Goal: Entertainment & Leisure: Consume media (video, audio)

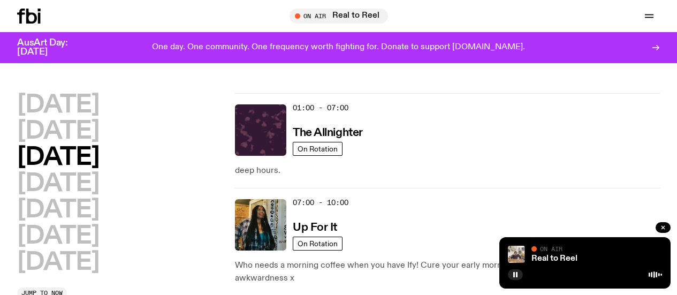
scroll to position [662, 0]
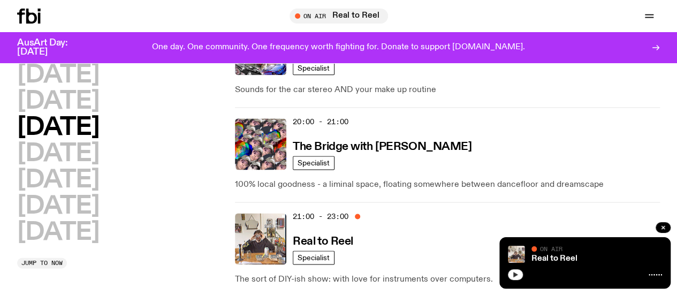
click at [519, 272] on button "button" at bounding box center [515, 274] width 15 height 11
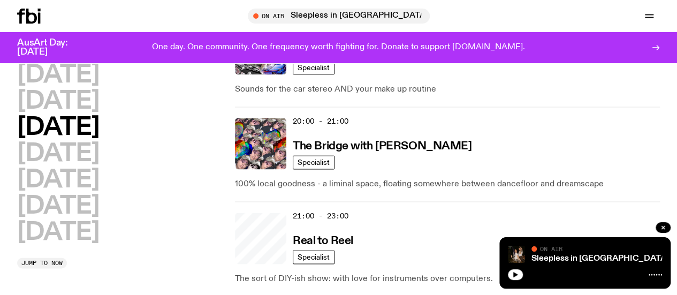
scroll to position [662, 0]
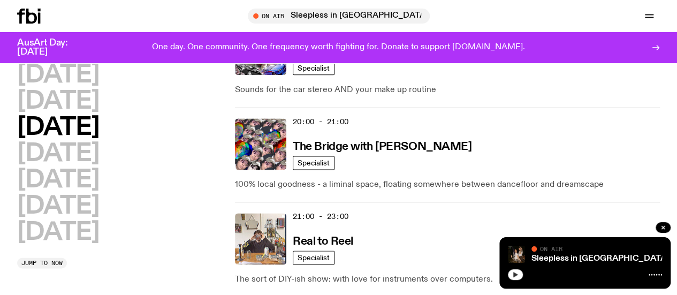
click at [521, 273] on button "button" at bounding box center [515, 274] width 15 height 11
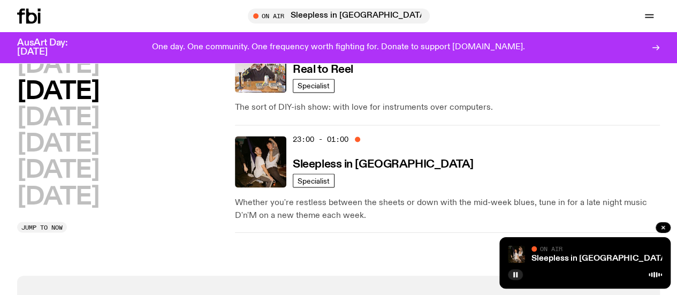
scroll to position [837, 0]
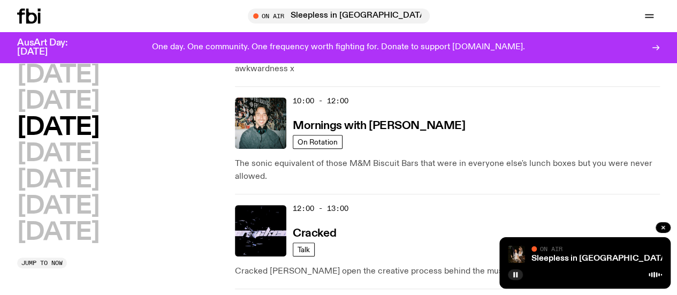
scroll to position [222, 0]
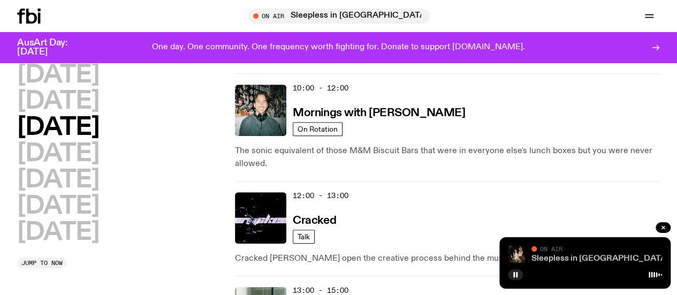
click at [574, 257] on link "Sleepless in [GEOGRAPHIC_DATA]" at bounding box center [601, 258] width 138 height 9
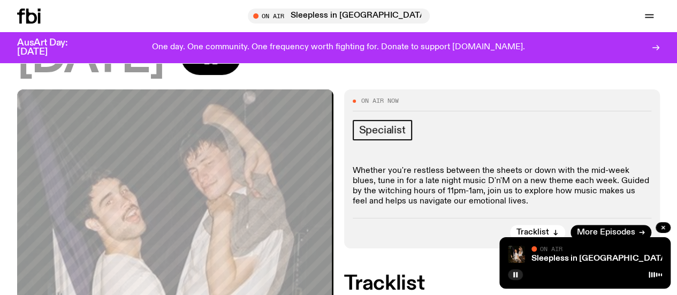
scroll to position [145, 0]
click at [588, 229] on span "More Episodes" at bounding box center [606, 233] width 58 height 8
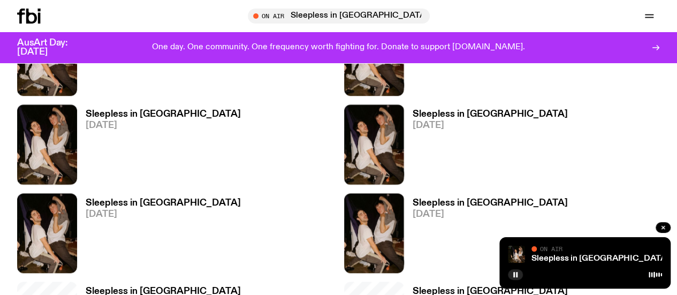
scroll to position [374, 0]
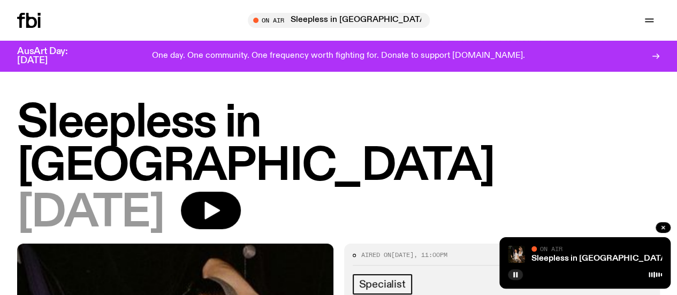
click at [37, 19] on icon at bounding box center [31, 20] width 11 height 15
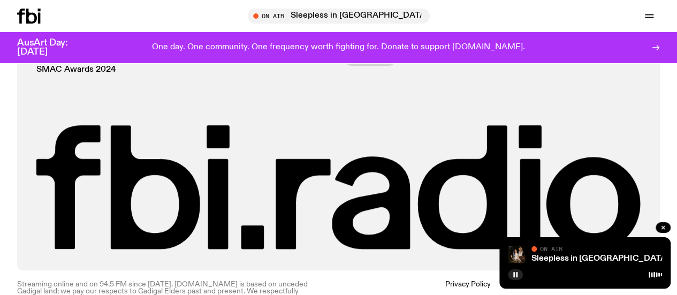
scroll to position [2347, 0]
